Goal: Transaction & Acquisition: Book appointment/travel/reservation

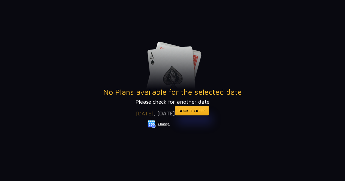
scroll to position [63, 0]
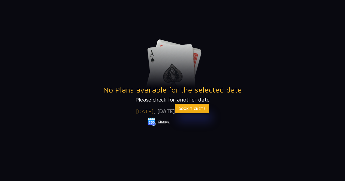
click at [200, 108] on link "BOOK TICKETS" at bounding box center [192, 109] width 34 height 10
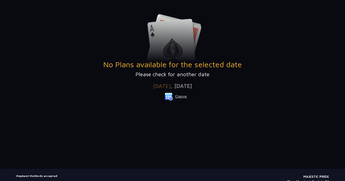
scroll to position [88, 0]
click at [179, 95] on button "Change" at bounding box center [175, 96] width 23 height 9
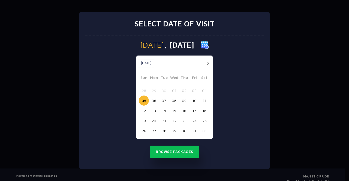
click at [154, 101] on button "06" at bounding box center [154, 101] width 10 height 10
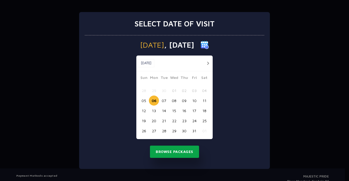
click at [169, 151] on button "Browse Packages" at bounding box center [174, 152] width 49 height 13
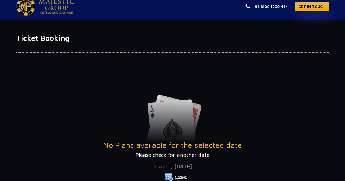
scroll to position [0, 0]
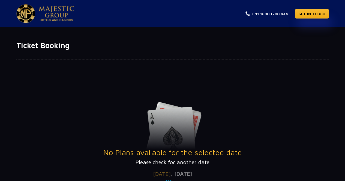
click at [40, 45] on h1 "Ticket Booking" at bounding box center [172, 45] width 313 height 9
click at [35, 46] on h1 "Ticket Booking" at bounding box center [172, 45] width 313 height 9
click at [25, 47] on h1 "Ticket Booking" at bounding box center [172, 45] width 313 height 9
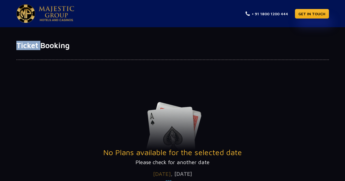
click at [25, 47] on h1 "Ticket Booking" at bounding box center [172, 45] width 313 height 9
click at [38, 46] on h1 "Ticket Booking" at bounding box center [172, 45] width 313 height 9
click at [49, 45] on h1 "Ticket Booking" at bounding box center [172, 45] width 313 height 9
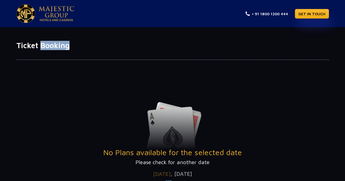
click at [39, 46] on h1 "Ticket Booking" at bounding box center [172, 45] width 313 height 9
click at [38, 46] on h1 "Ticket Booking" at bounding box center [172, 45] width 313 height 9
click at [25, 47] on h1 "Ticket Booking" at bounding box center [172, 45] width 313 height 9
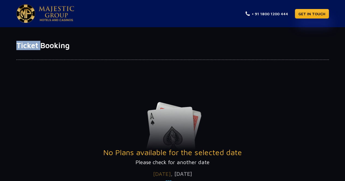
click at [25, 47] on h1 "Ticket Booking" at bounding box center [172, 45] width 313 height 9
click at [39, 45] on h1 "Ticket Booking" at bounding box center [172, 45] width 313 height 9
click at [37, 46] on h1 "Ticket Booking" at bounding box center [172, 45] width 313 height 9
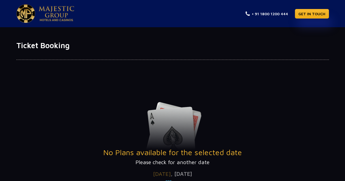
click at [45, 46] on h1 "Ticket Booking" at bounding box center [172, 45] width 313 height 9
drag, startPoint x: 45, startPoint y: 46, endPoint x: 65, endPoint y: 46, distance: 20.7
click at [65, 46] on h1 "Ticket Booking" at bounding box center [172, 45] width 313 height 9
drag, startPoint x: 65, startPoint y: 46, endPoint x: 28, endPoint y: 47, distance: 37.7
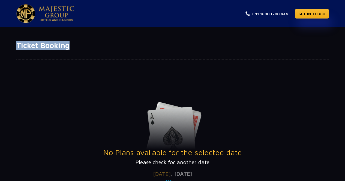
click at [28, 47] on h1 "Ticket Booking" at bounding box center [172, 45] width 313 height 9
drag, startPoint x: 28, startPoint y: 47, endPoint x: 39, endPoint y: 47, distance: 10.9
click at [39, 47] on h1 "Ticket Booking" at bounding box center [172, 45] width 313 height 9
